Goal: Transaction & Acquisition: Purchase product/service

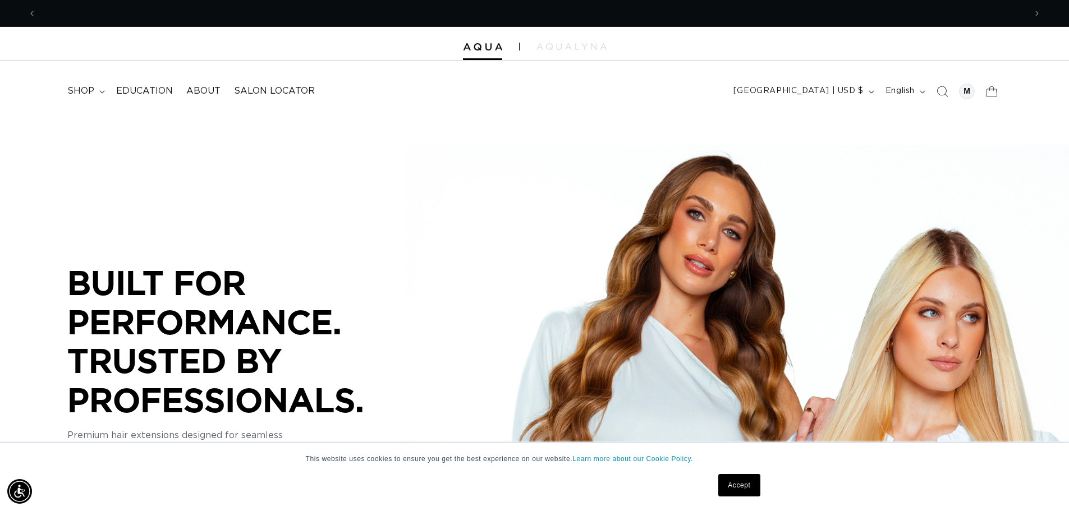
scroll to position [0, 990]
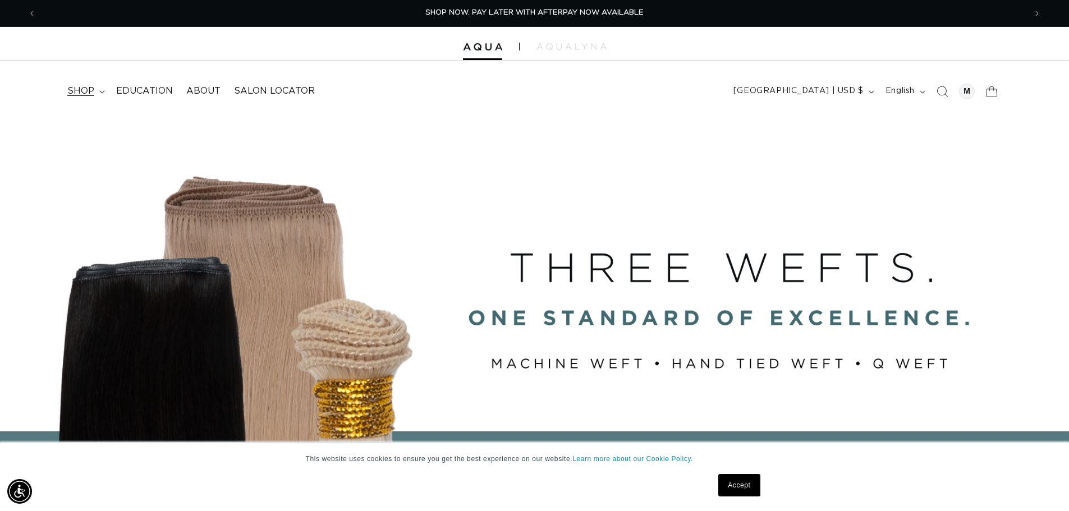
click at [101, 92] on icon at bounding box center [102, 91] width 6 height 3
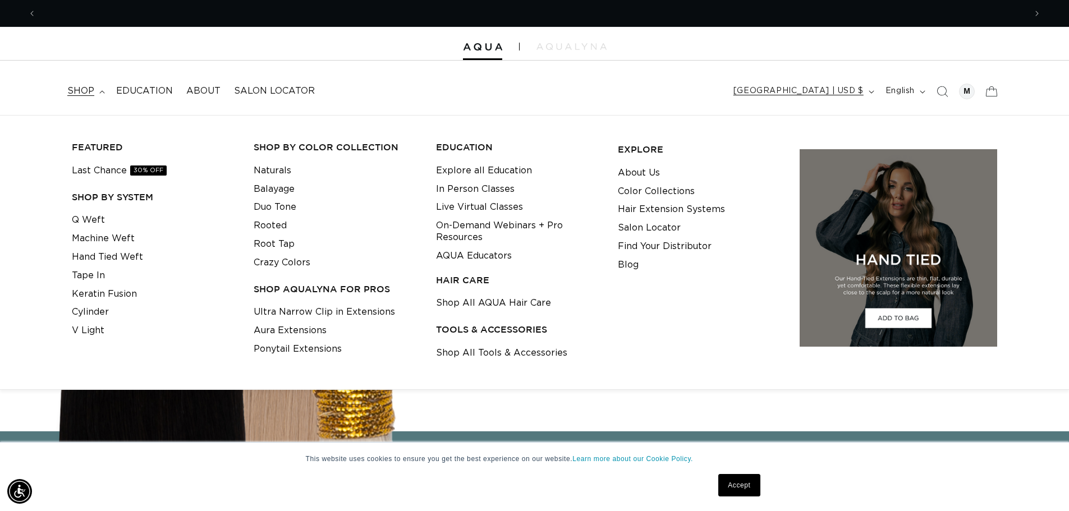
scroll to position [0, 0]
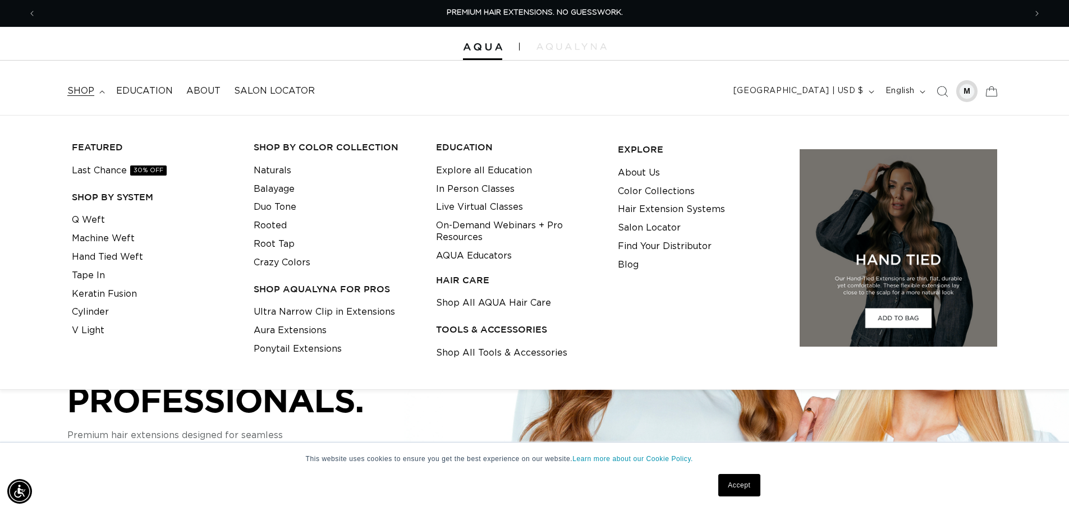
click at [969, 95] on div at bounding box center [967, 92] width 16 height 16
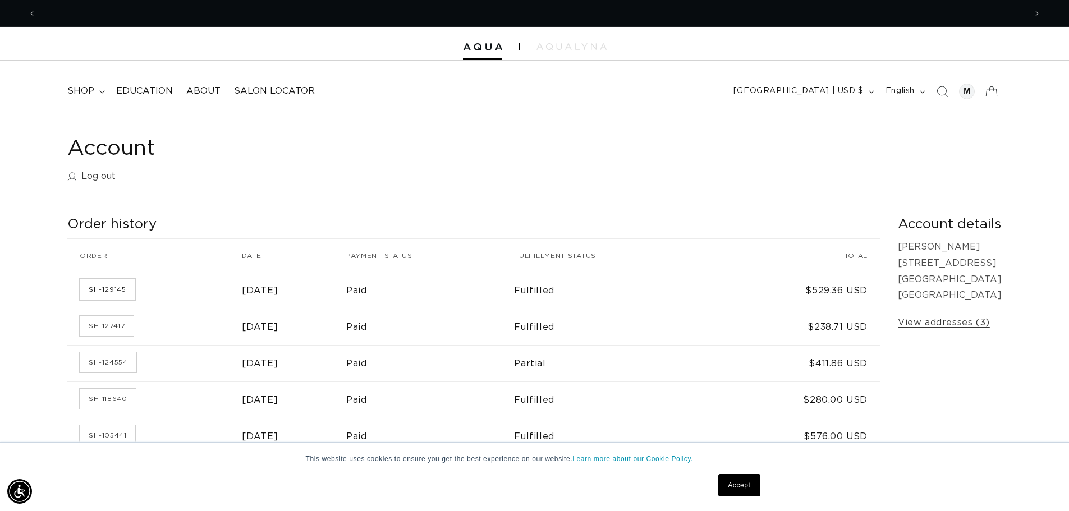
scroll to position [0, 990]
click at [105, 294] on link "SH-129145" at bounding box center [107, 290] width 55 height 20
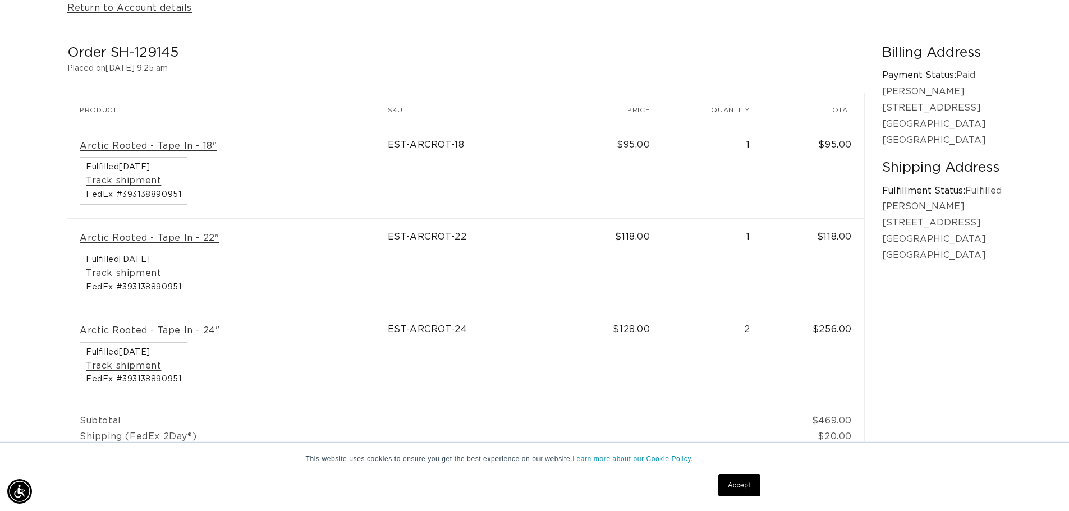
scroll to position [0, 990]
click at [121, 146] on link "Arctic Rooted - Tape In - 18"" at bounding box center [148, 146] width 137 height 12
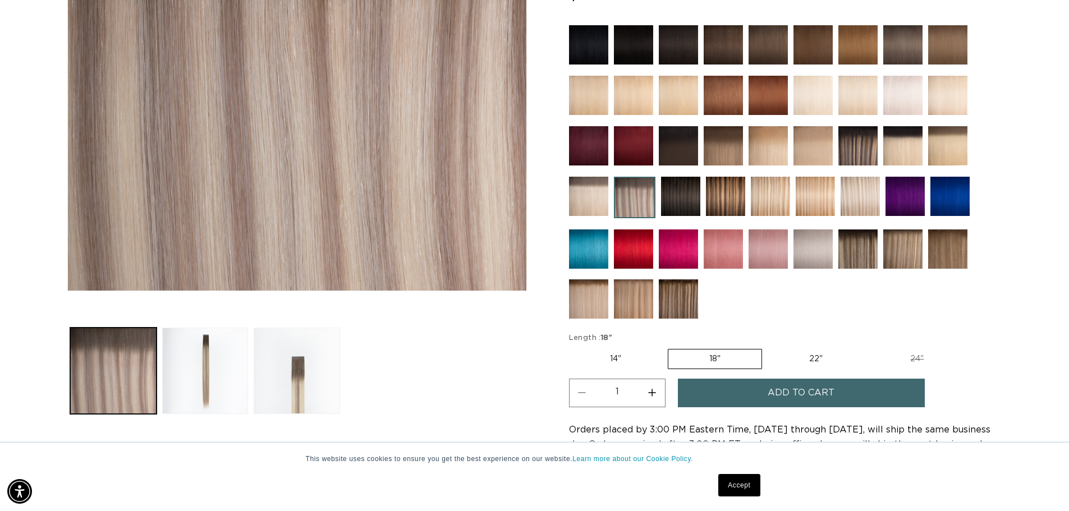
scroll to position [0, 990]
click at [613, 355] on label "14" Variant sold out or unavailable" at bounding box center [615, 359] width 93 height 19
click at [572, 347] on input "14" Variant sold out or unavailable" at bounding box center [572, 347] width 1 height 1
radio input "true"
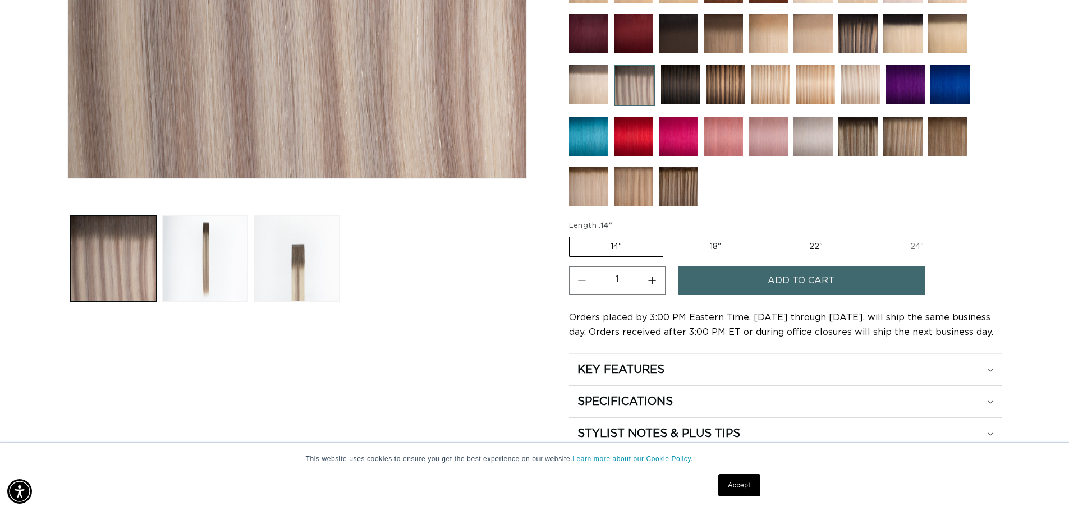
scroll to position [0, 990]
click at [718, 252] on label "18" Variant sold out or unavailable" at bounding box center [715, 246] width 93 height 19
click at [670, 235] on input "18" Variant sold out or unavailable" at bounding box center [669, 235] width 1 height 1
radio input "true"
click at [752, 284] on button "Add to cart" at bounding box center [801, 281] width 247 height 29
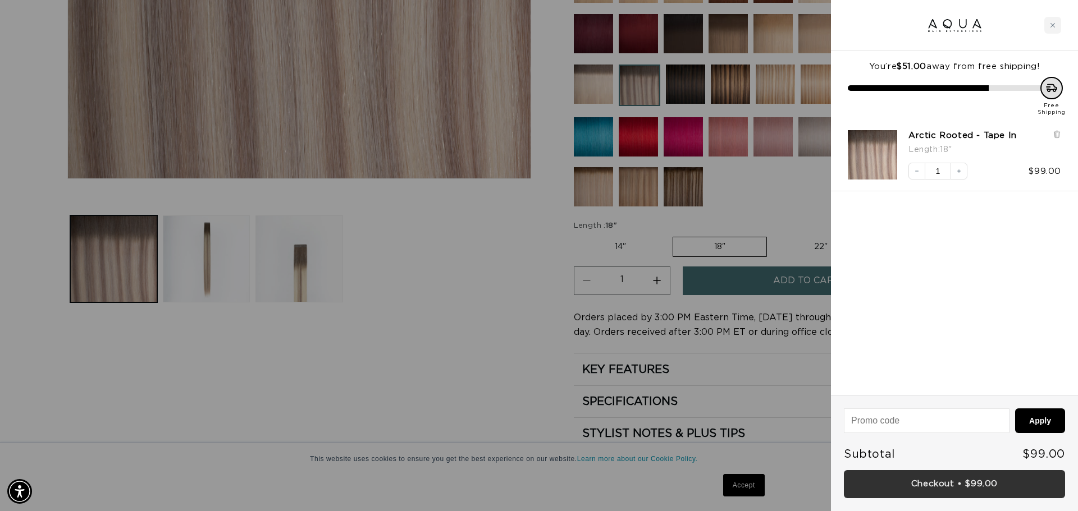
click at [937, 489] on link "Checkout • $99.00" at bounding box center [954, 484] width 221 height 29
